Goal: Task Accomplishment & Management: Complete application form

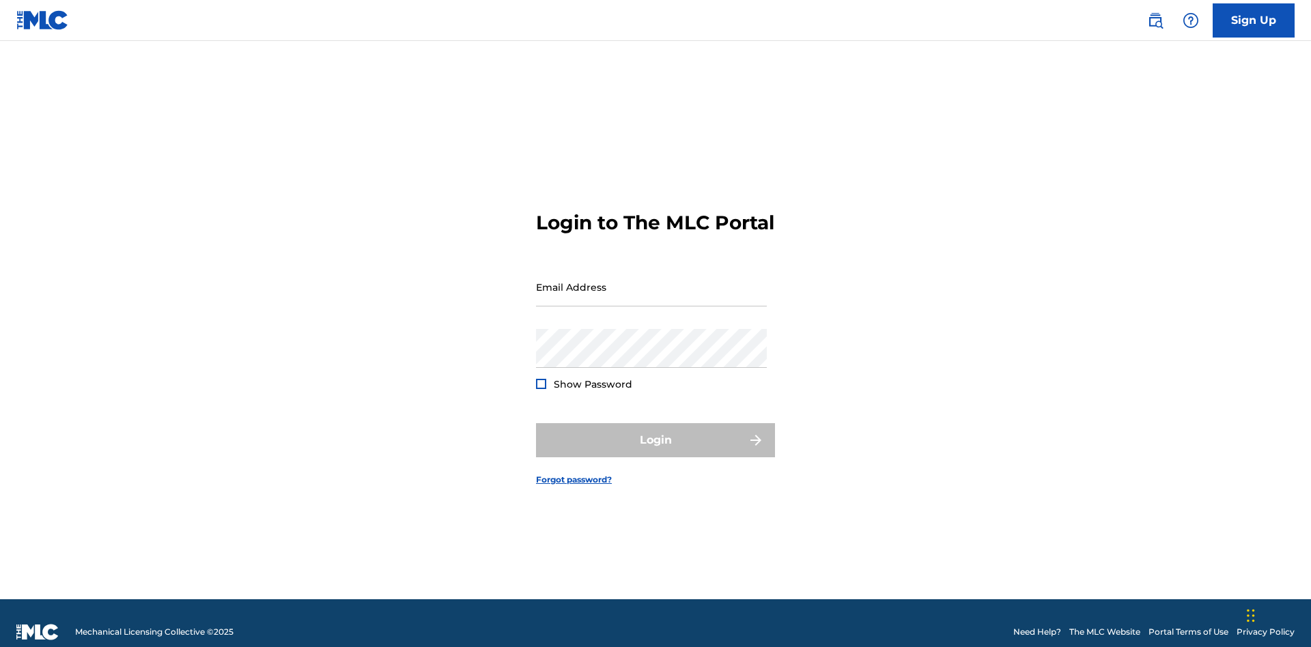
scroll to position [18, 0]
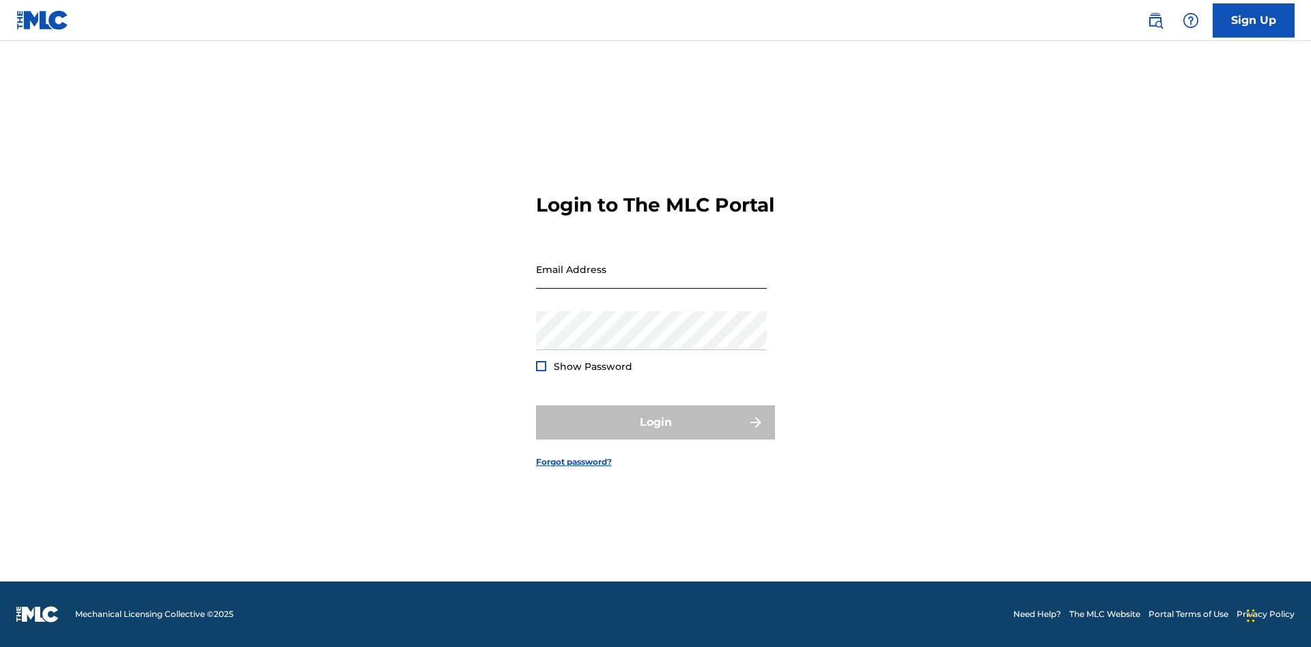
click at [652, 281] on input "Email Address" at bounding box center [651, 269] width 231 height 39
type input "[EMAIL_ADDRESS][DOMAIN_NAME]"
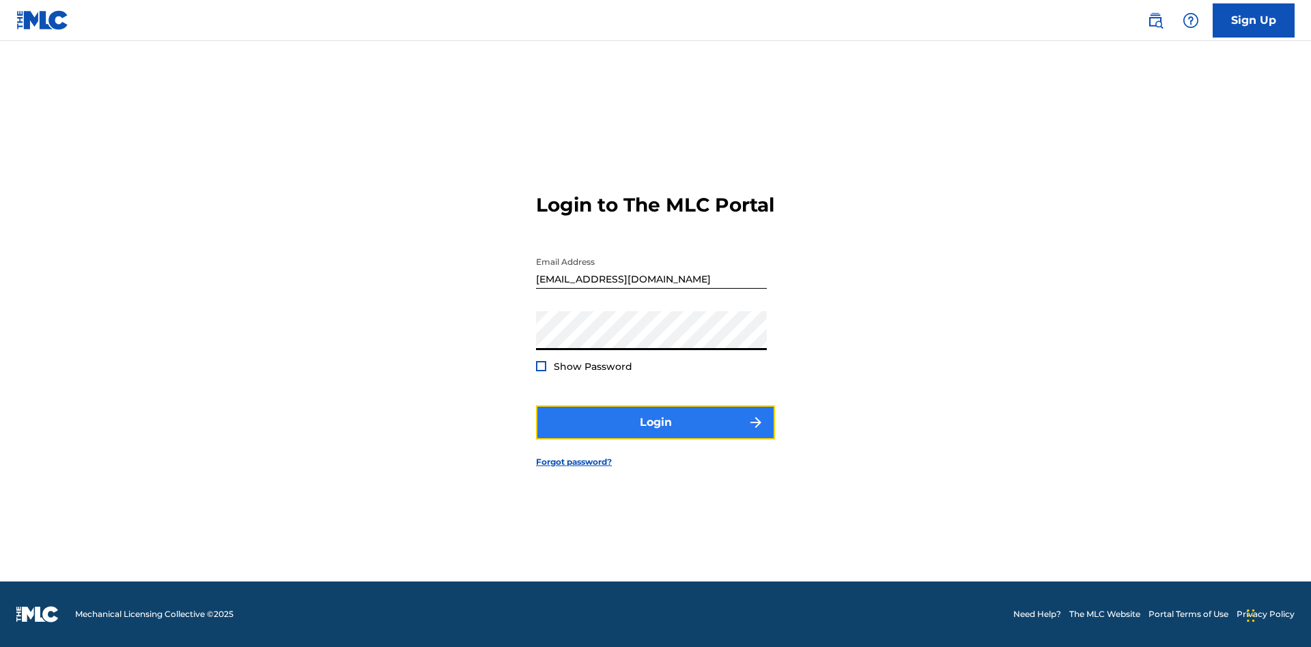
click at [656, 434] on button "Login" at bounding box center [655, 423] width 239 height 34
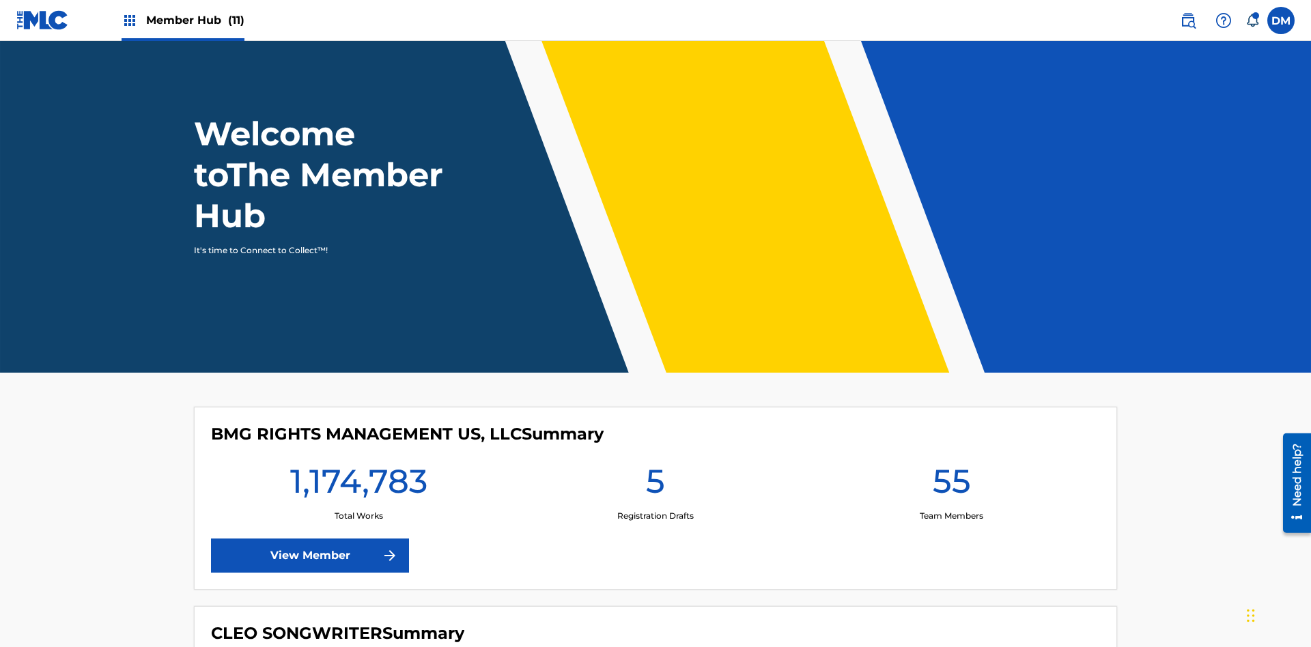
click at [195, 20] on span "Member Hub (11)" at bounding box center [195, 20] width 98 height 16
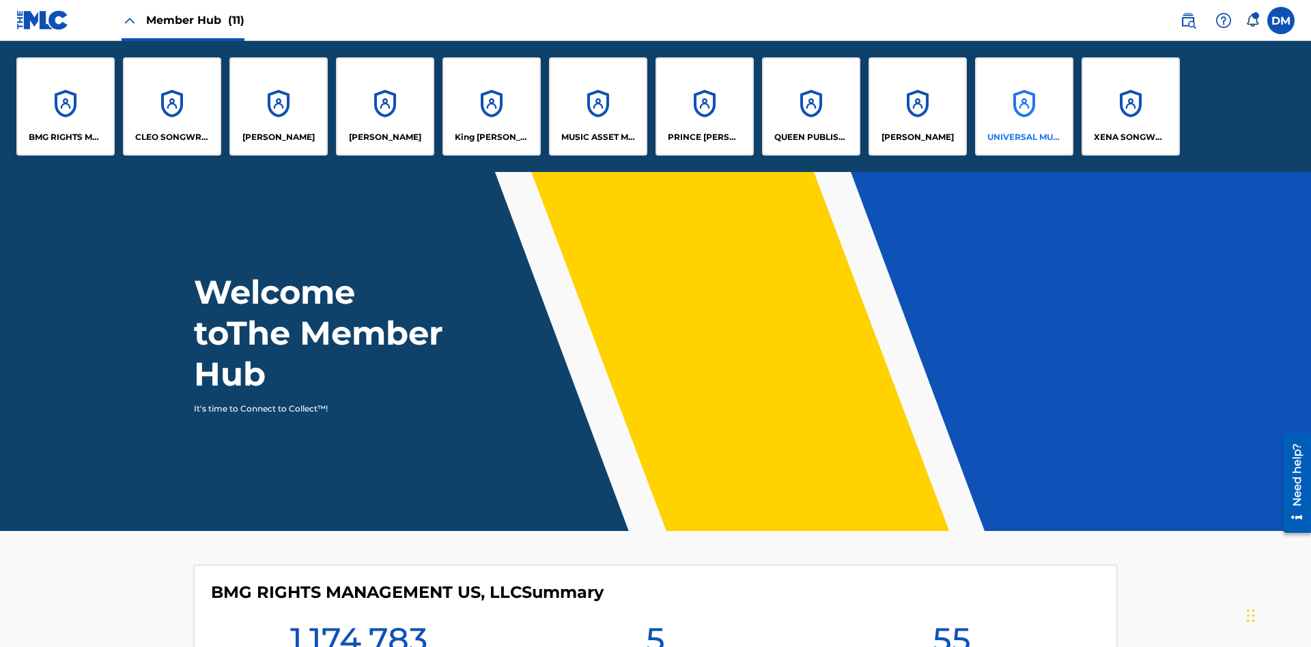
click at [1024, 137] on p "UNIVERSAL MUSIC PUB GROUP" at bounding box center [1025, 137] width 74 height 12
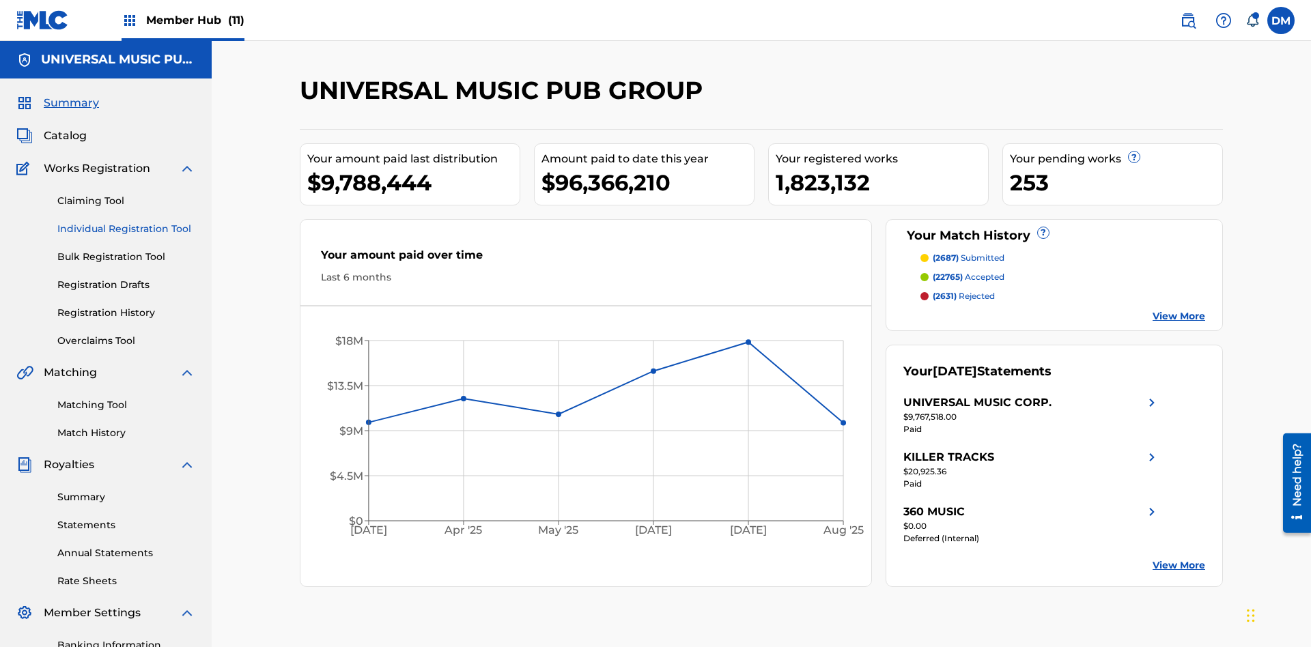
click at [126, 222] on link "Individual Registration Tool" at bounding box center [126, 229] width 138 height 14
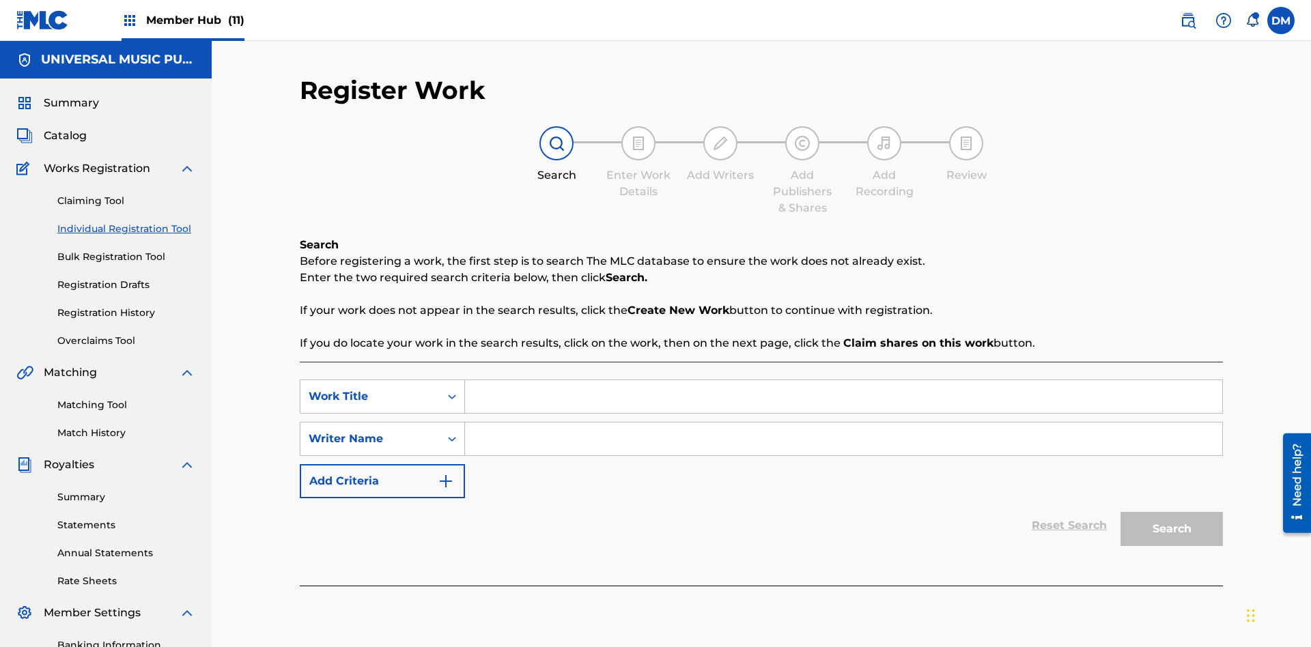
click at [843, 380] on input "Search Form" at bounding box center [843, 396] width 757 height 33
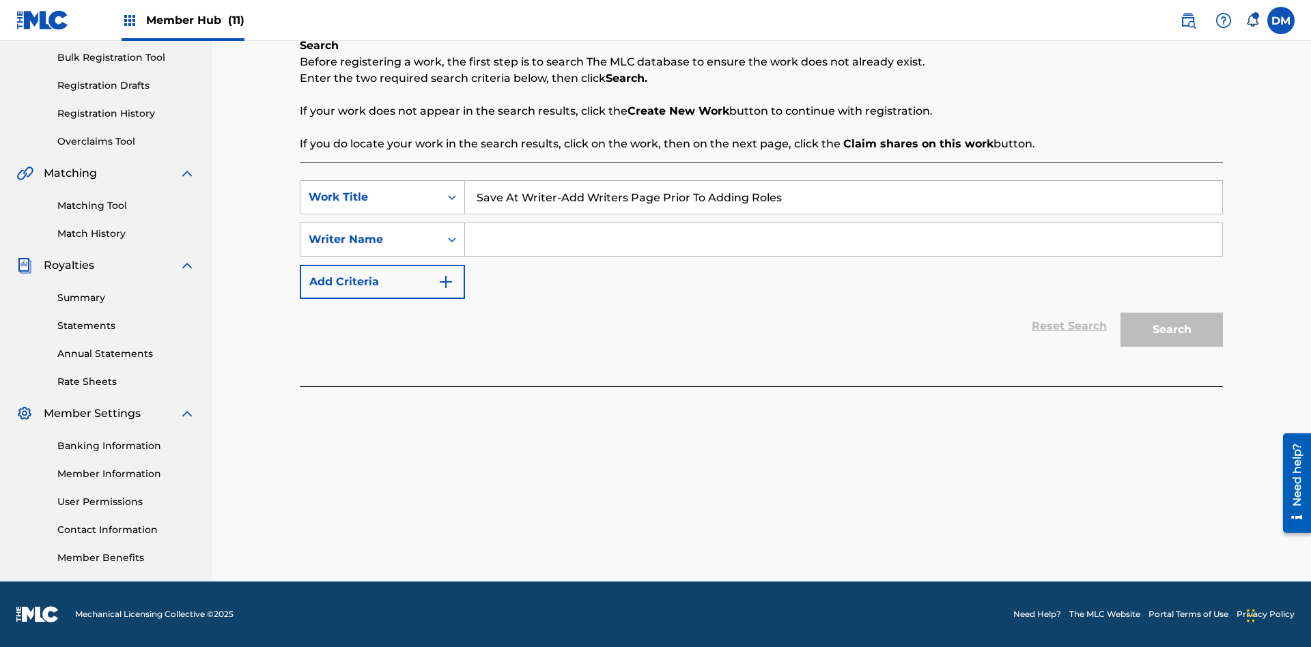
type input "Save At Writer-Add Writers Page Prior To Adding Roles"
click at [843, 240] on input "Search Form" at bounding box center [843, 239] width 757 height 33
type input "QWERTYUIOP"
click at [1172, 330] on button "Search" at bounding box center [1172, 330] width 102 height 34
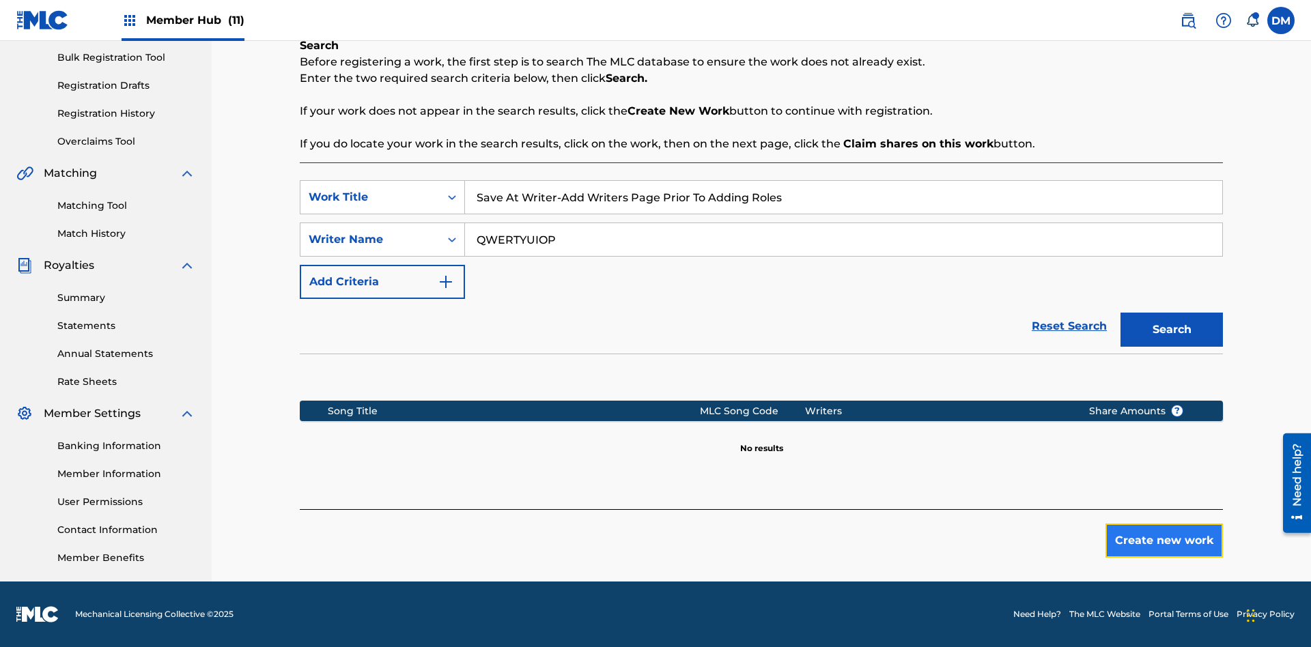
click at [1164, 541] on button "Create new work" at bounding box center [1164, 541] width 117 height 34
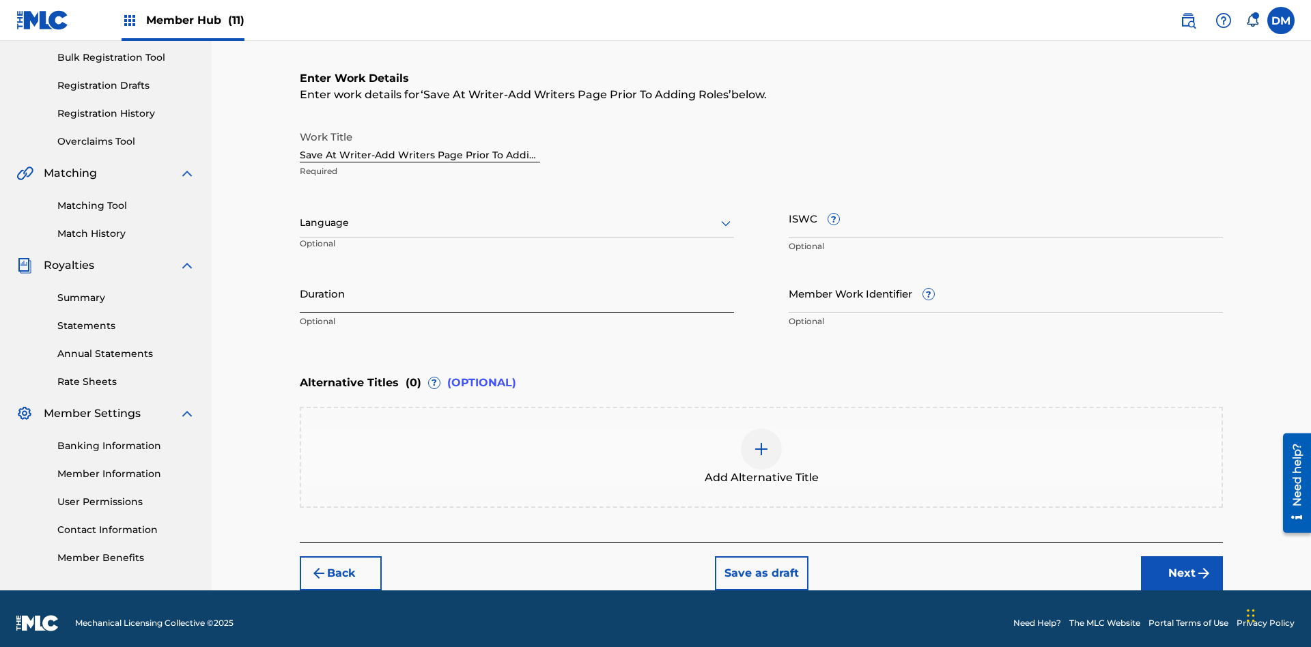
click at [517, 284] on input "Duration" at bounding box center [517, 293] width 434 height 39
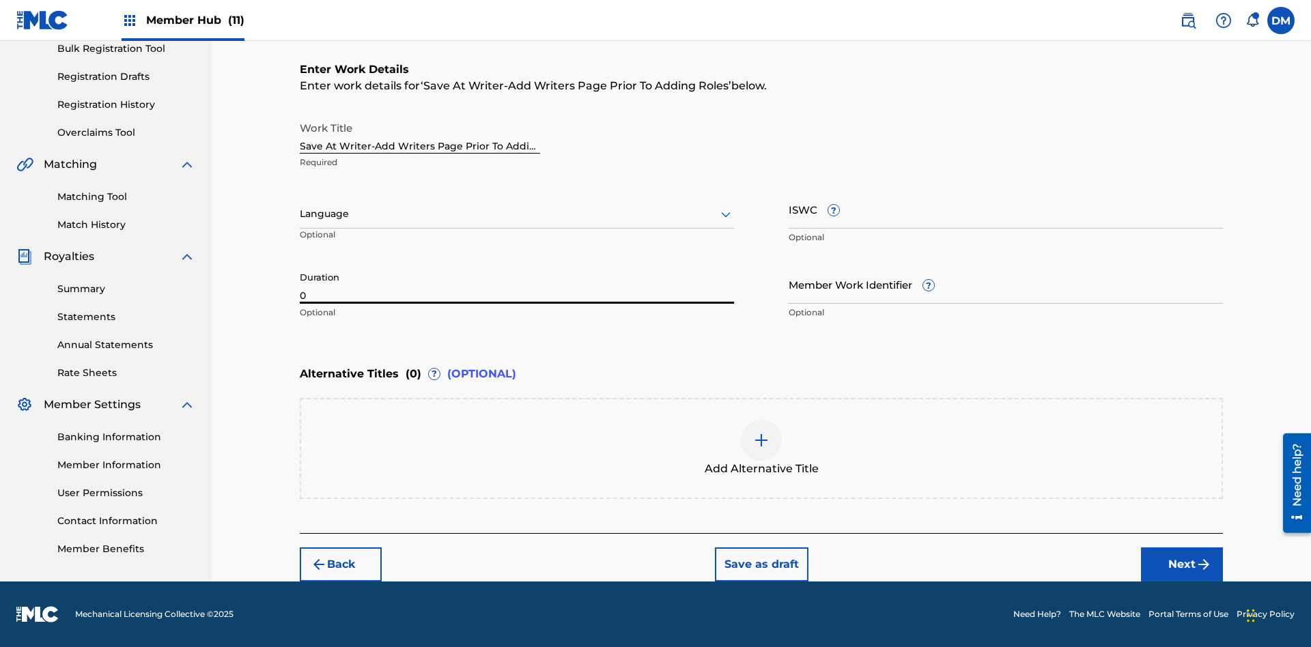
click at [517, 284] on input "0" at bounding box center [517, 284] width 434 height 39
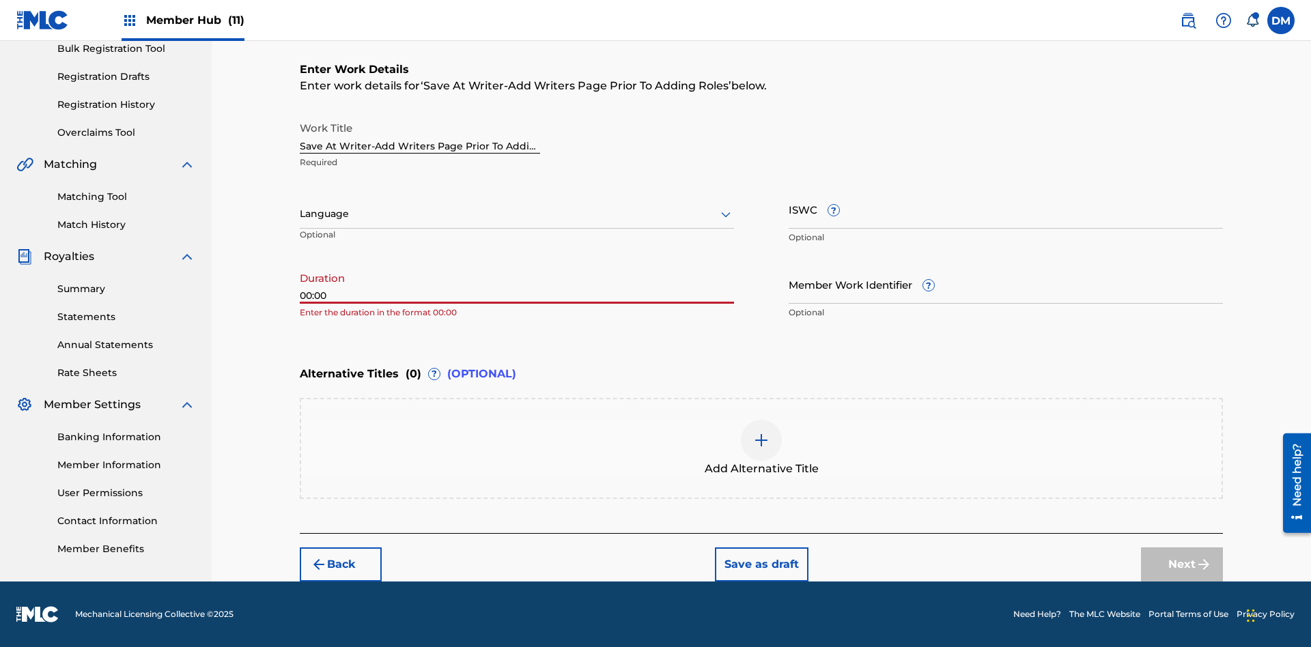
type input "00:00"
click at [726, 214] on icon at bounding box center [726, 214] width 16 height 16
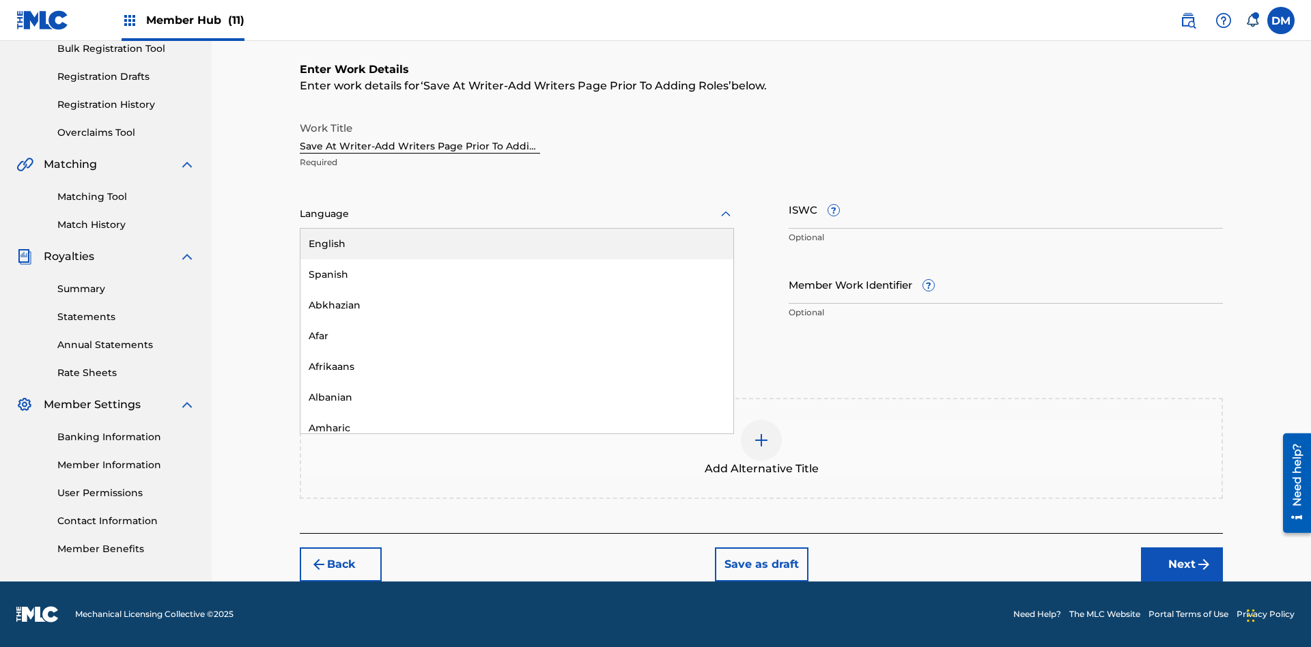
click at [517, 336] on div "Afar" at bounding box center [516, 336] width 433 height 31
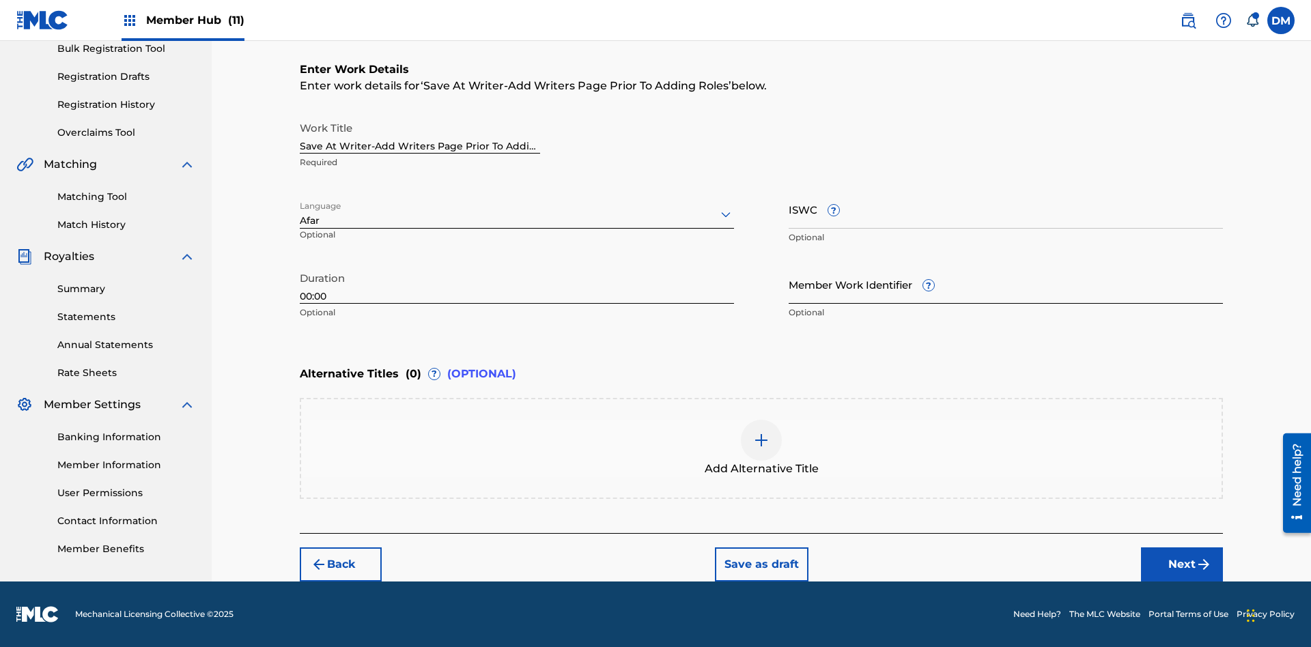
click at [1006, 284] on input "Member Work Identifier ?" at bounding box center [1006, 284] width 434 height 39
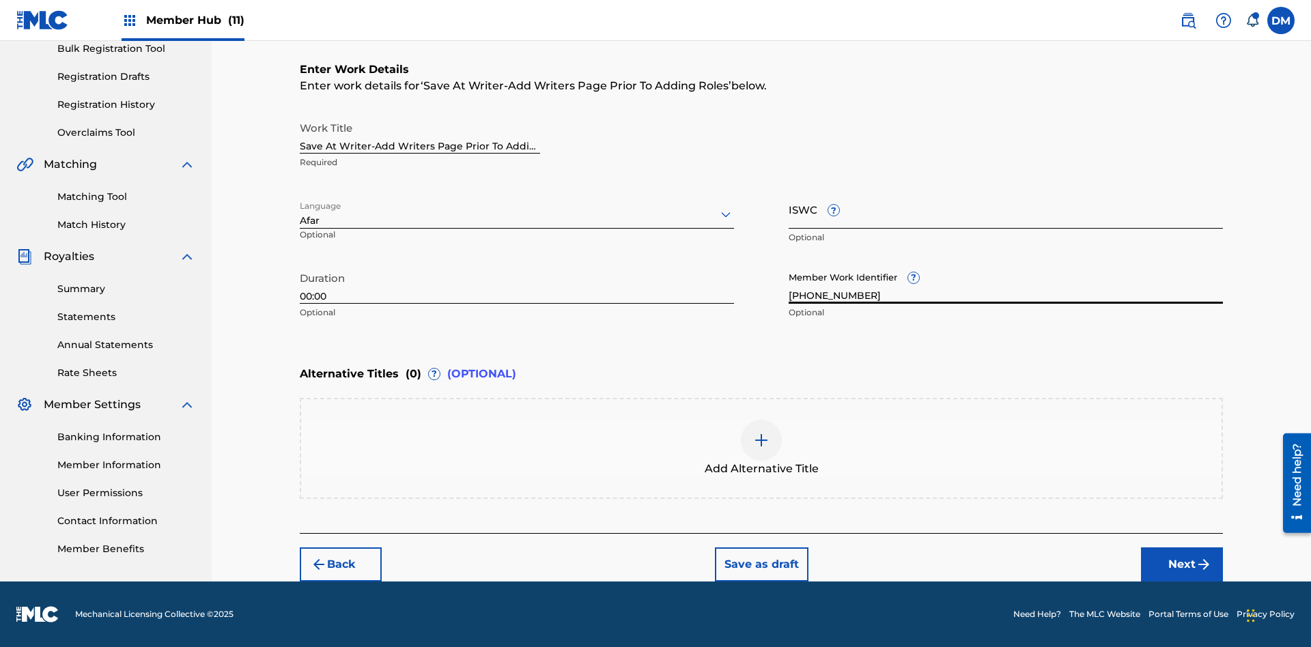
type input "[PHONE_NUMBER]"
click at [1006, 209] on input "ISWC ?" at bounding box center [1006, 209] width 434 height 39
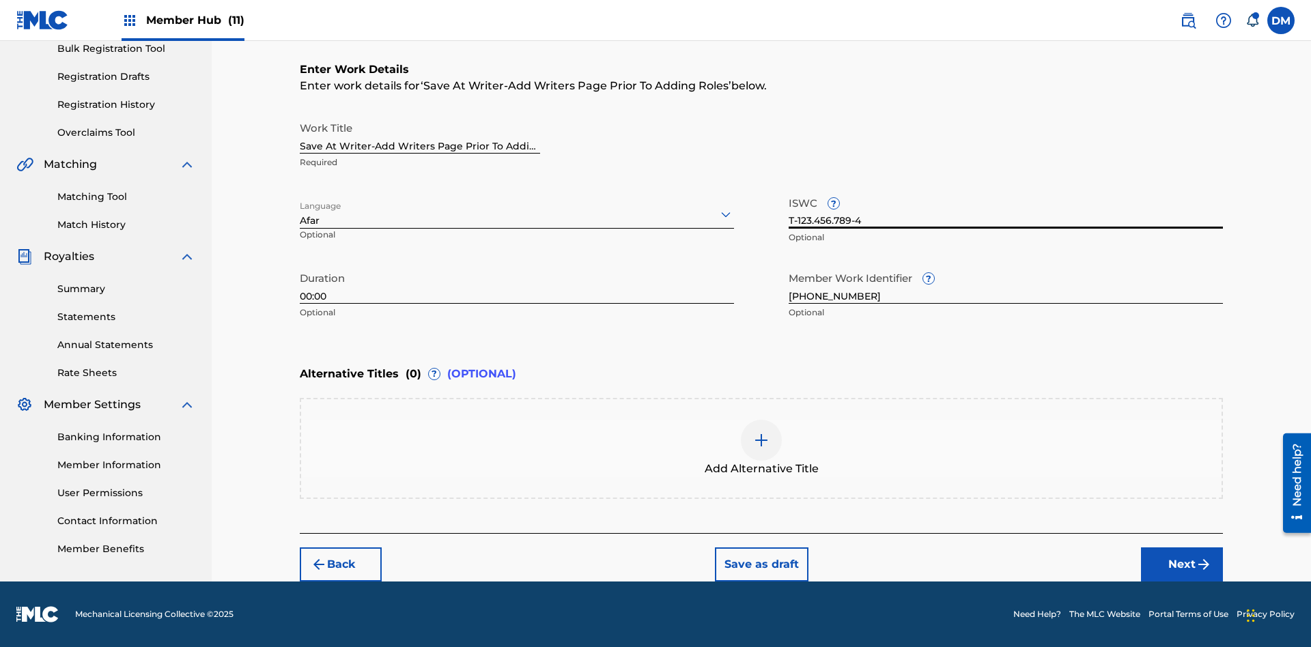
type input "T-123.456.789-4"
click at [761, 448] on img at bounding box center [761, 440] width 16 height 16
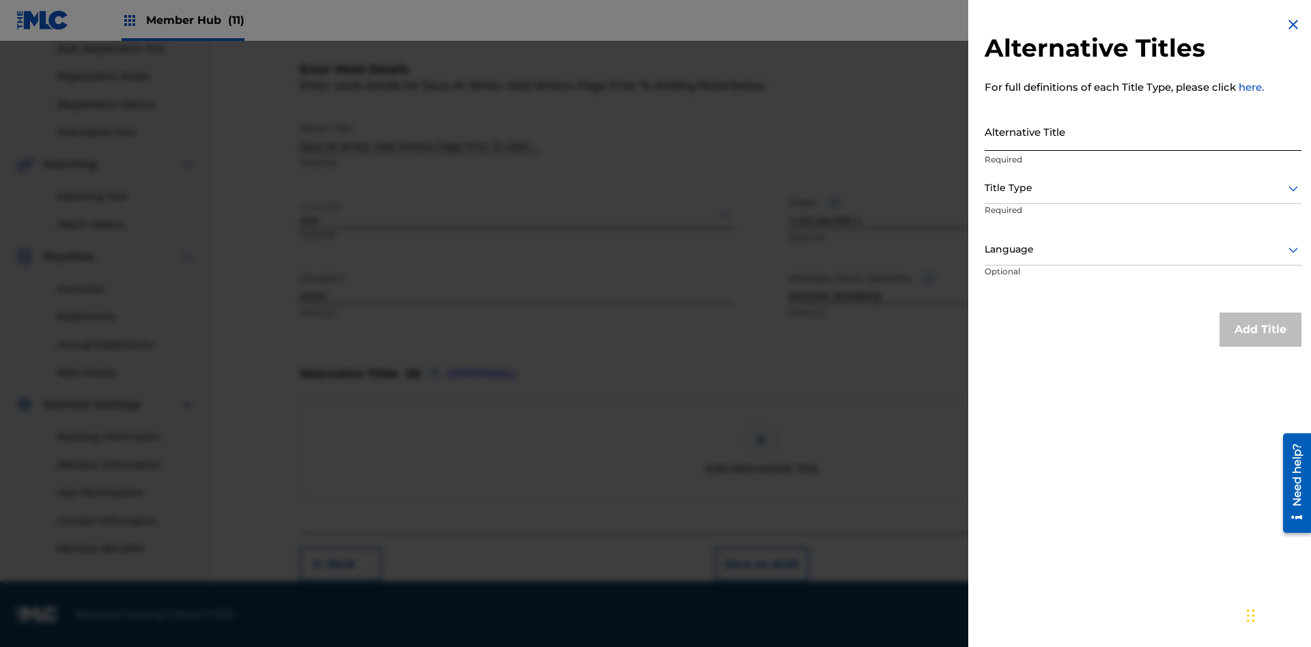
click at [1143, 131] on input "Alternative Title" at bounding box center [1143, 131] width 317 height 39
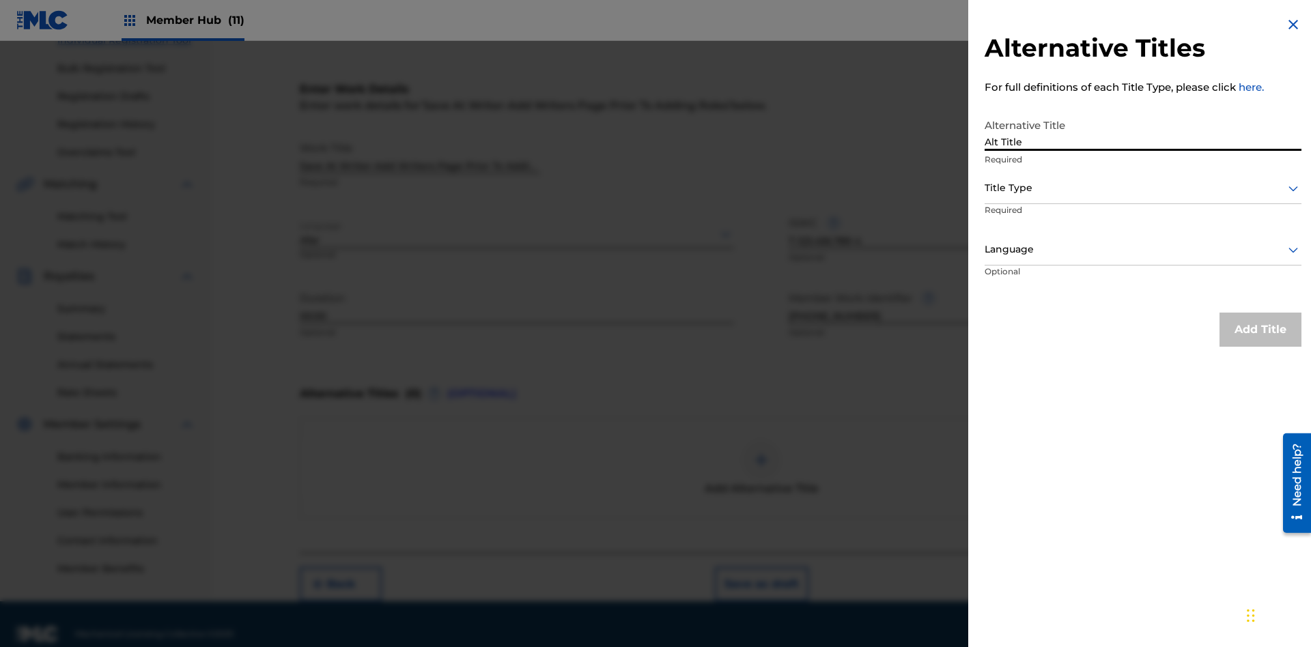
type input "Alt Title"
click at [1143, 188] on div at bounding box center [1143, 188] width 317 height 17
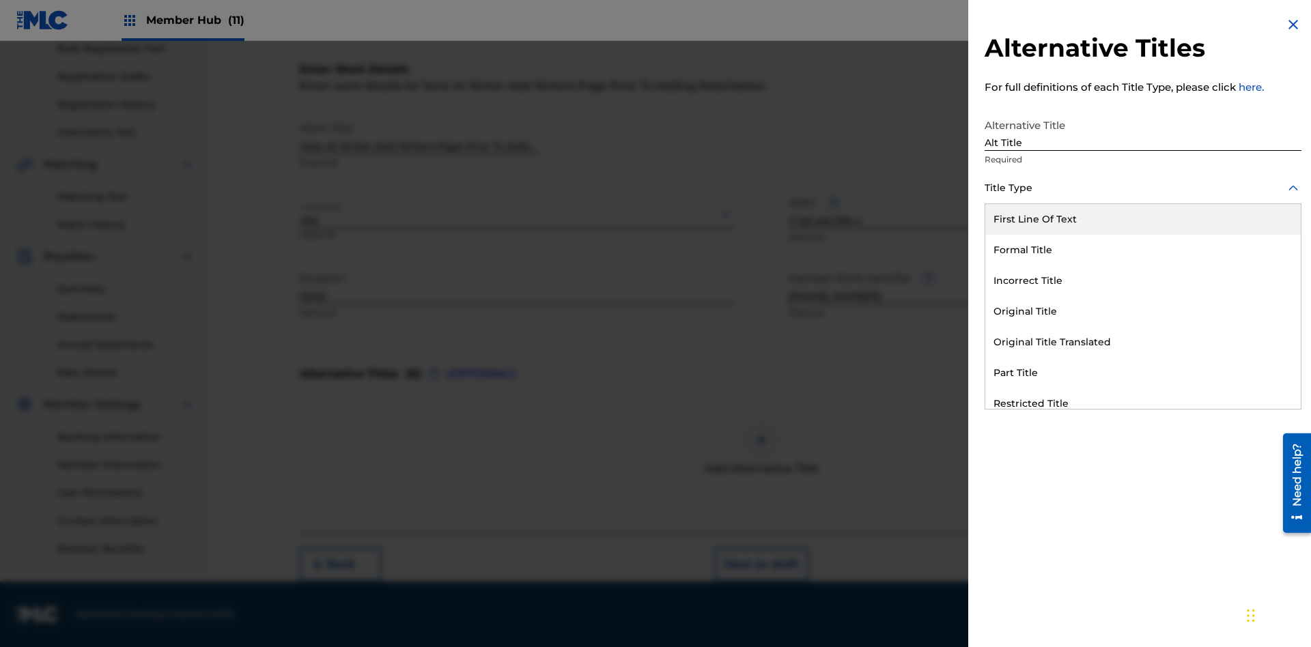
click at [1143, 311] on div "Original Title" at bounding box center [1143, 311] width 316 height 31
click at [1143, 249] on div at bounding box center [1143, 249] width 317 height 17
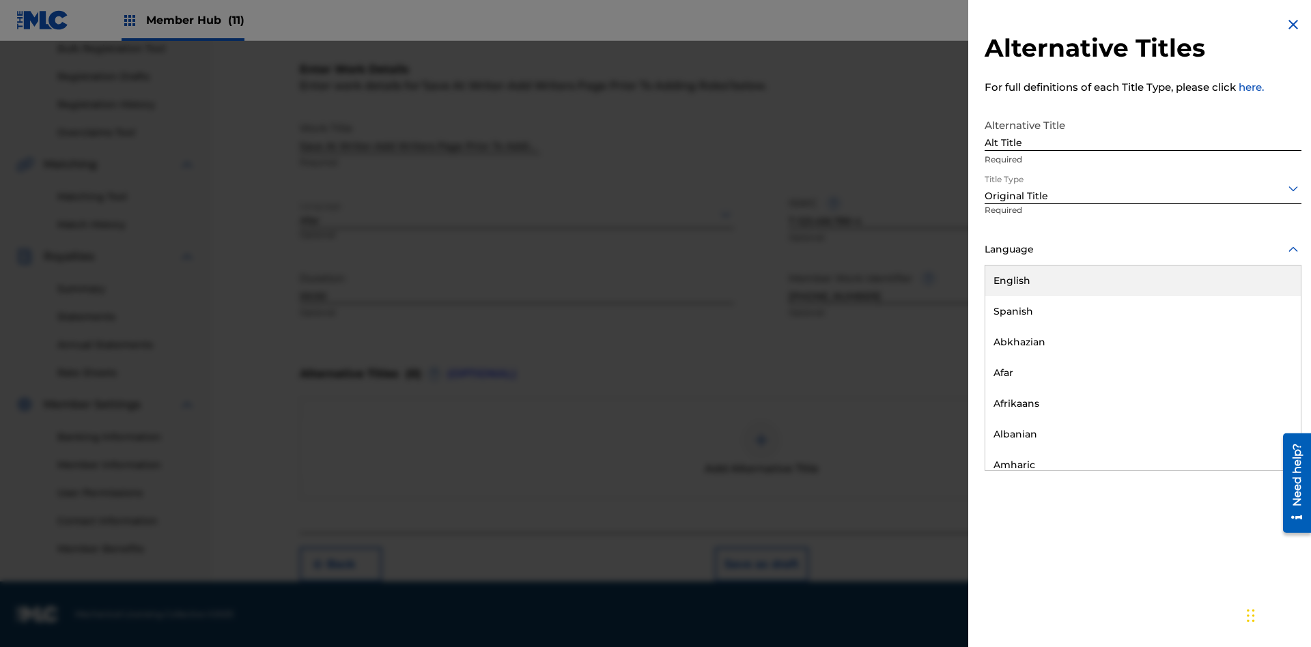
click at [1261, 329] on button "Add Title" at bounding box center [1261, 330] width 82 height 34
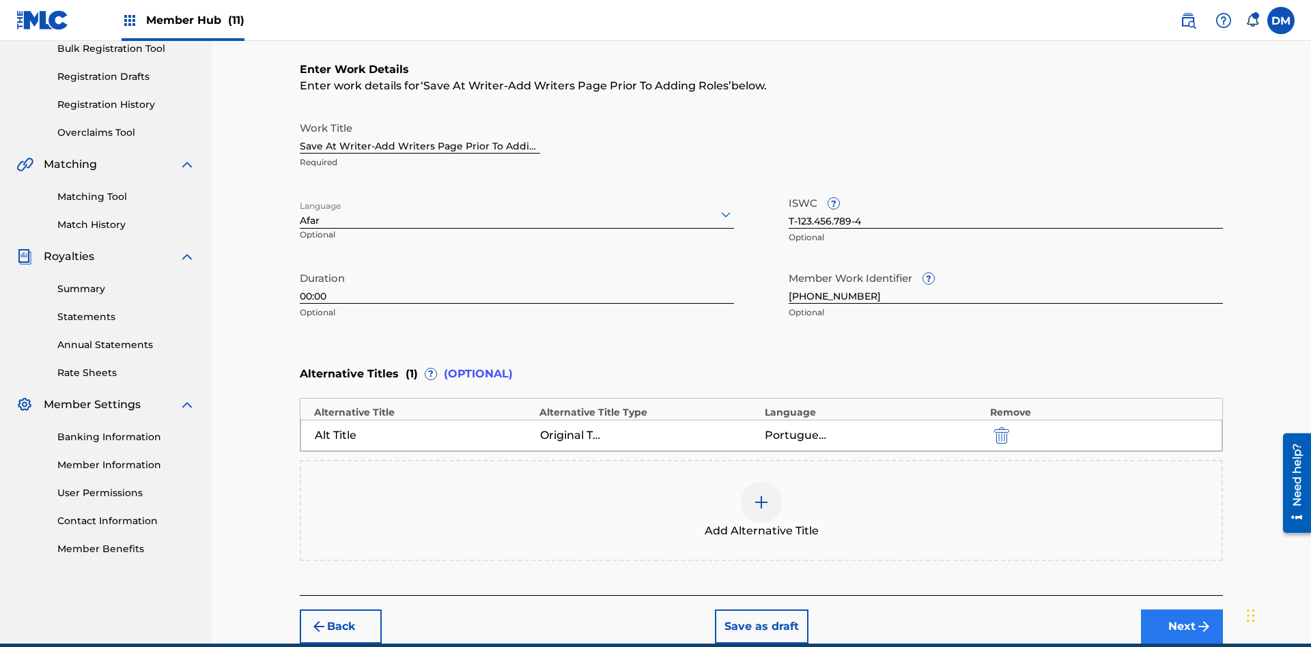
click at [1182, 610] on button "Next" at bounding box center [1182, 627] width 82 height 34
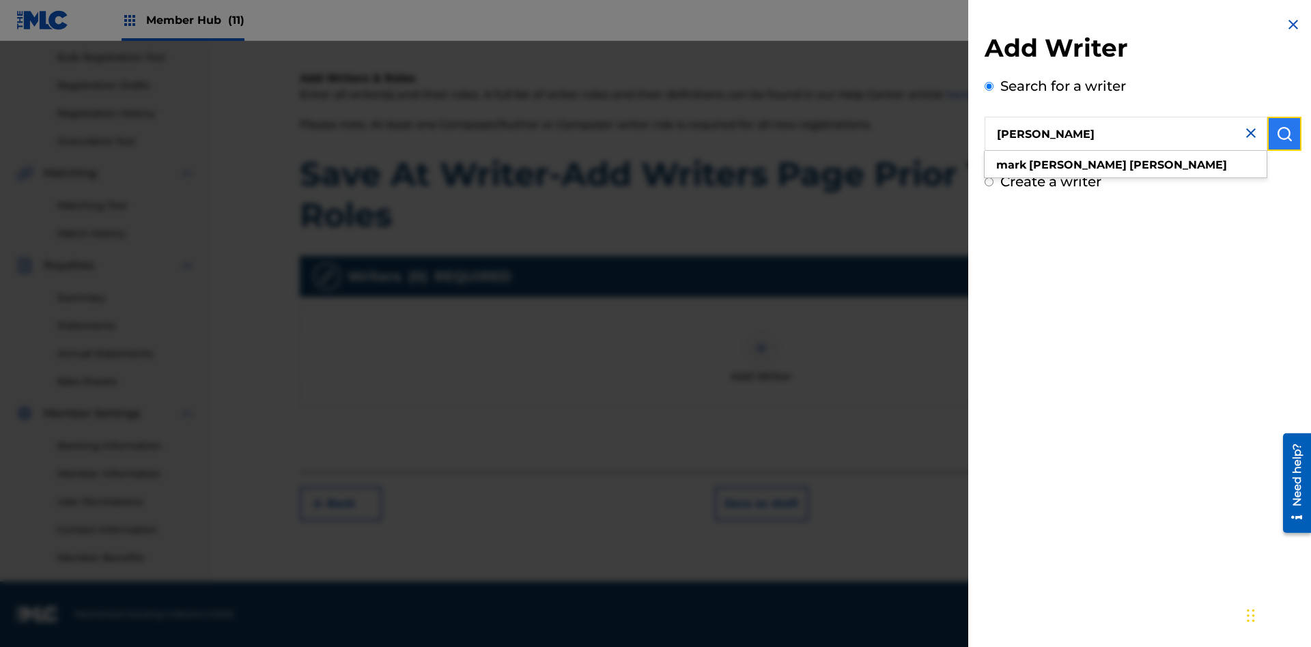
click at [1285, 134] on img "submit" at bounding box center [1284, 134] width 16 height 16
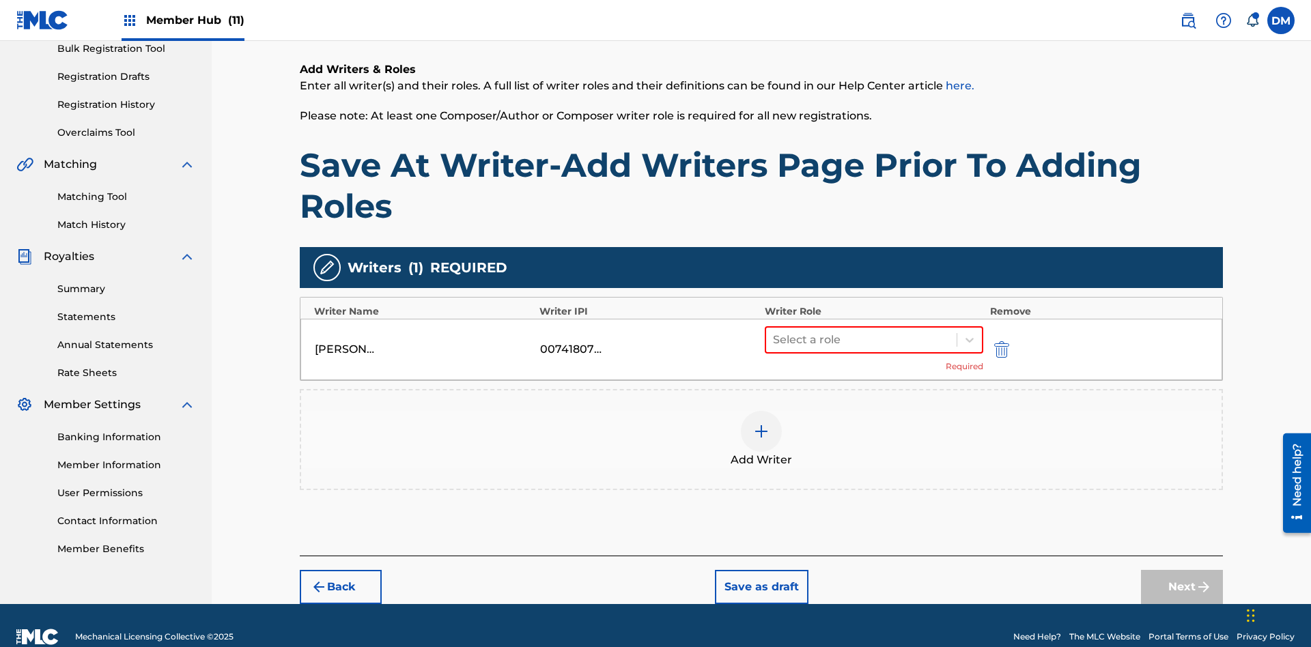
scroll to position [199, 0]
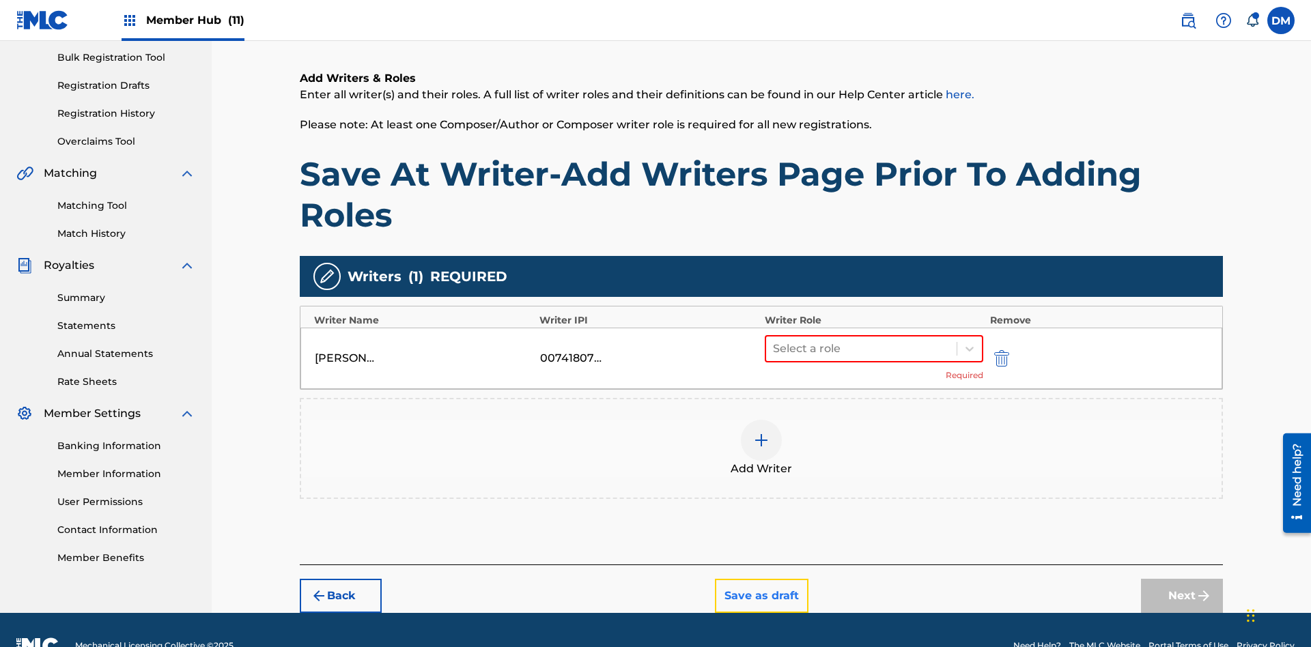
click at [761, 579] on button "Save as draft" at bounding box center [762, 596] width 94 height 34
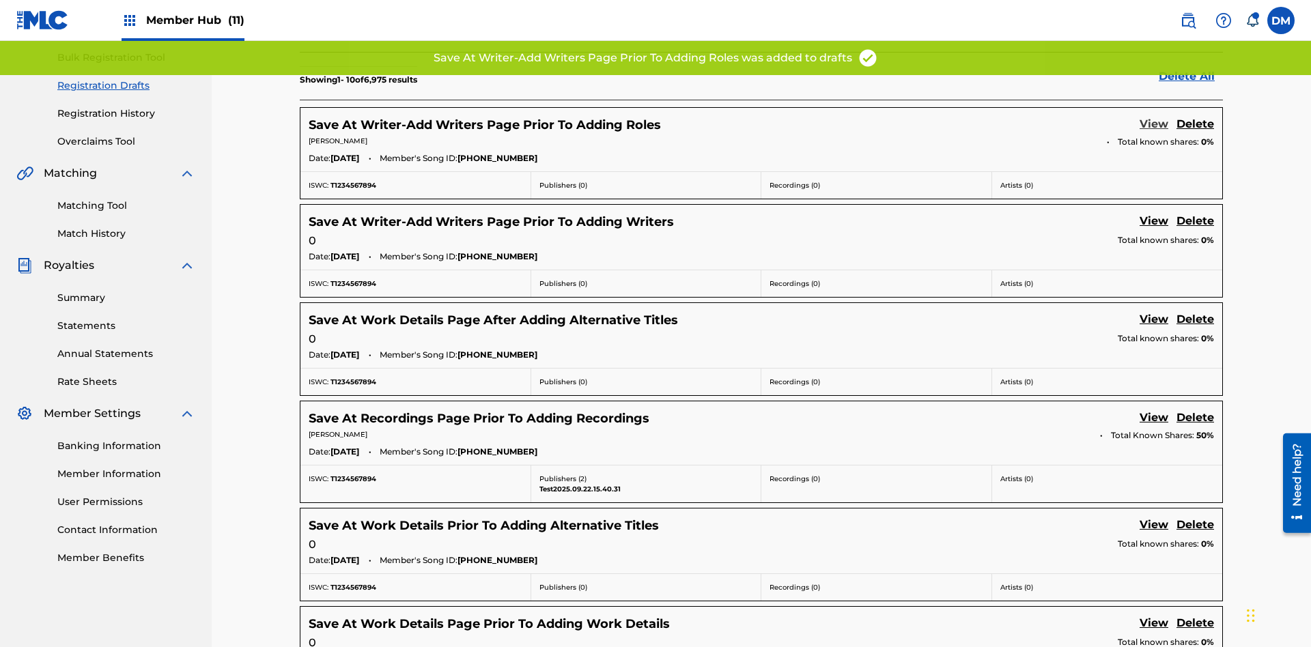
click at [1154, 116] on link "View" at bounding box center [1154, 125] width 29 height 18
